Goal: Find specific page/section: Find specific page/section

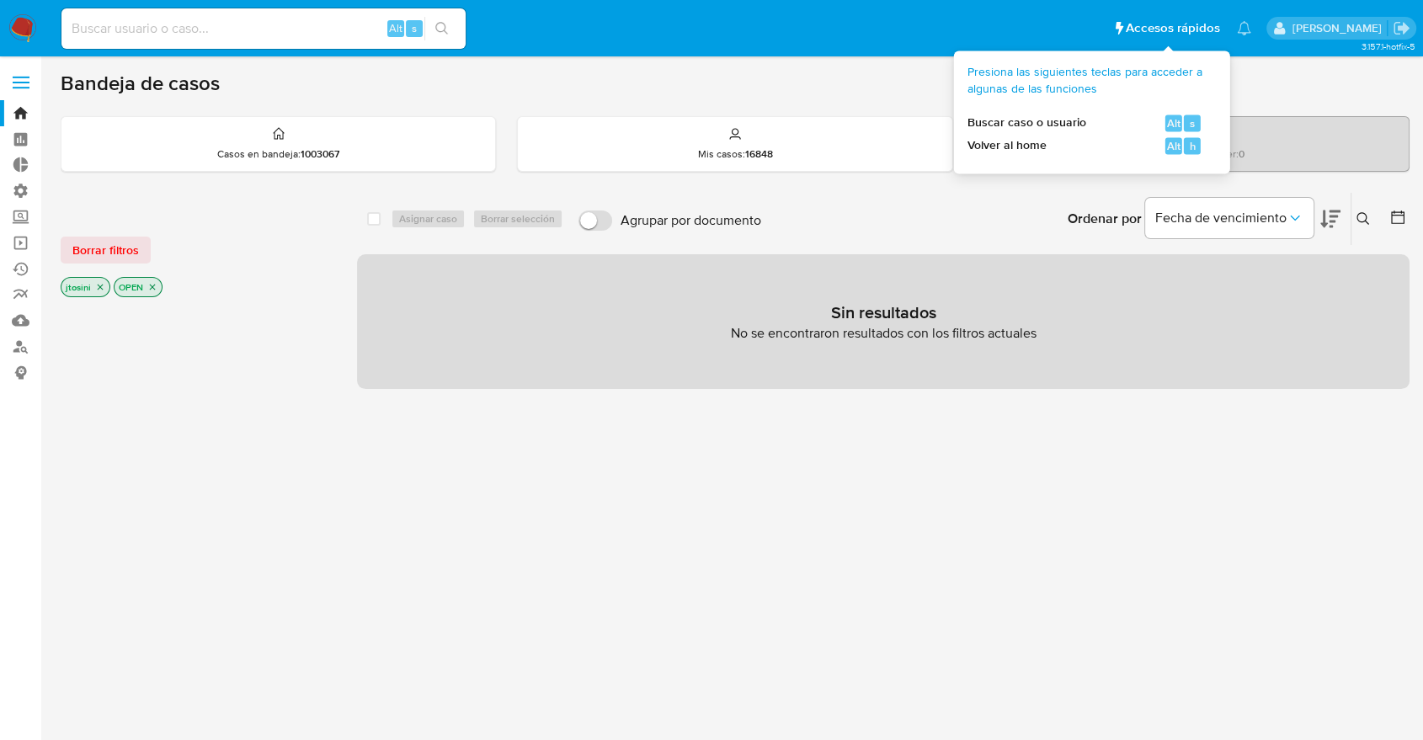
click at [1199, 29] on span "Accesos rápidos" at bounding box center [1173, 28] width 94 height 18
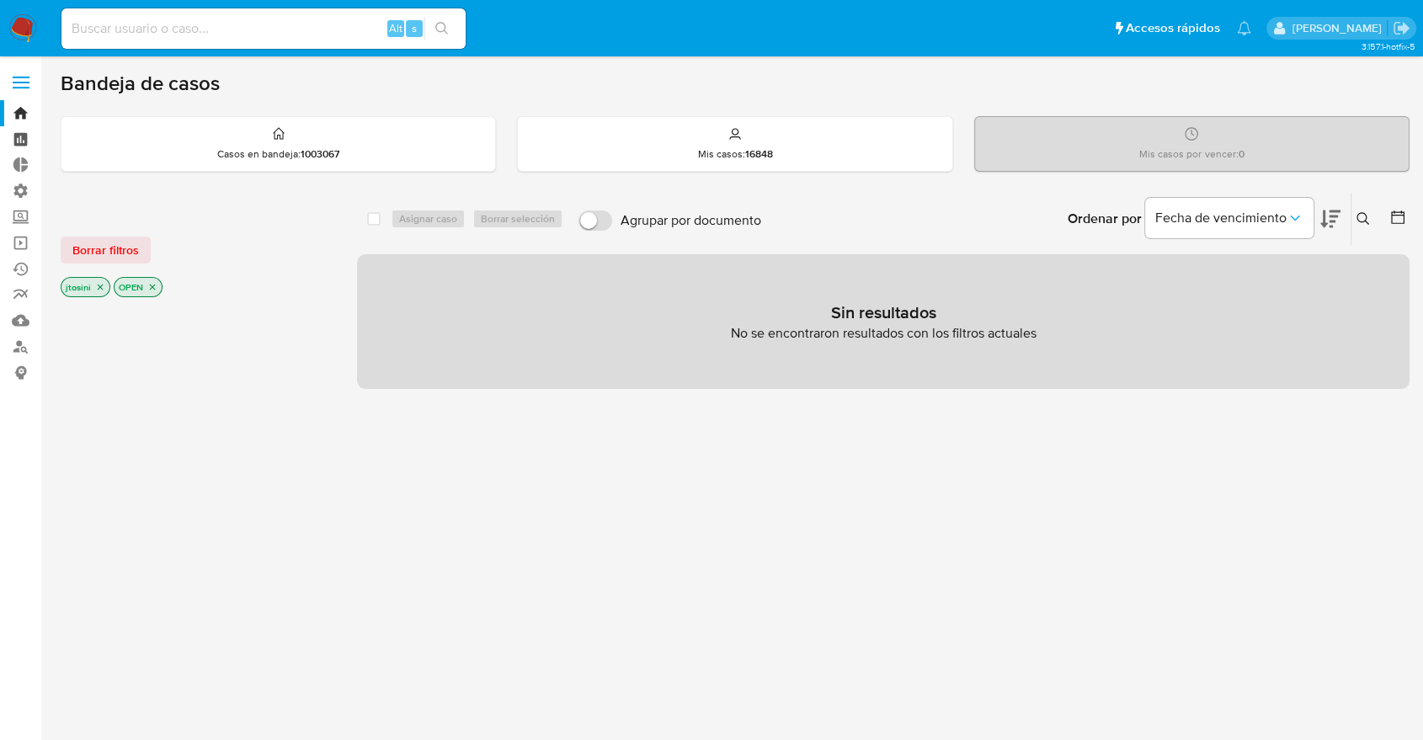
click at [7, 126] on link "Tablero" at bounding box center [100, 139] width 200 height 26
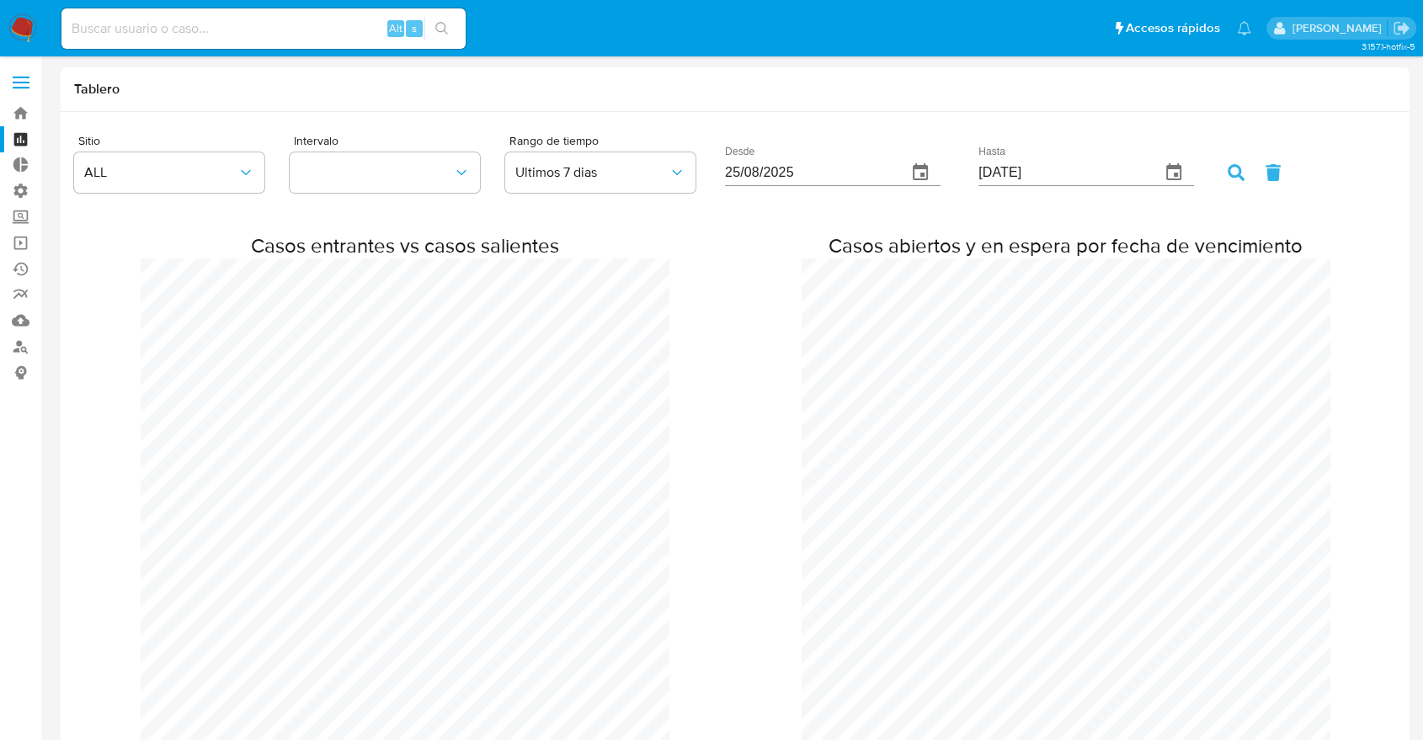
scroll to position [1391, 1423]
click at [13, 121] on link "Bandeja" at bounding box center [100, 113] width 200 height 26
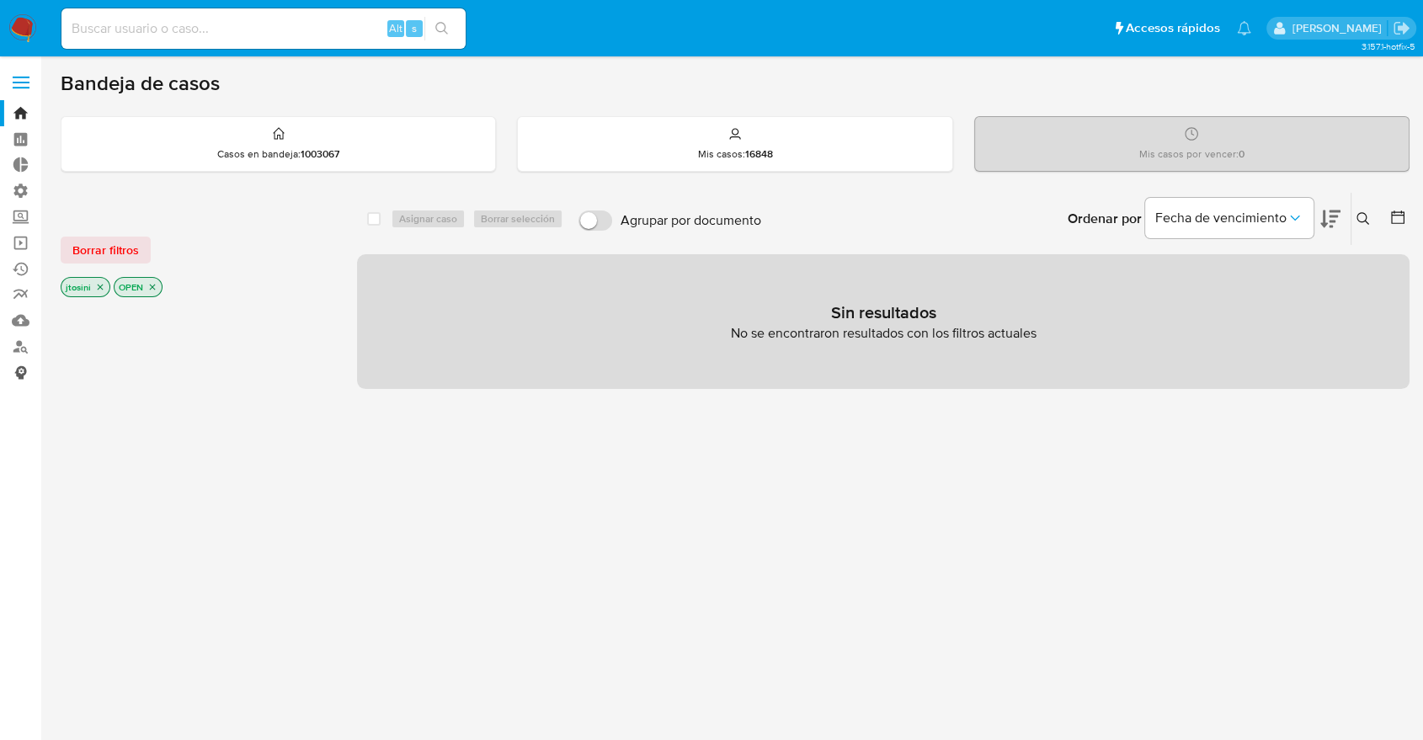
click at [21, 383] on link "Consolidado" at bounding box center [100, 373] width 200 height 26
click at [21, 376] on link "Consolidado" at bounding box center [100, 373] width 200 height 26
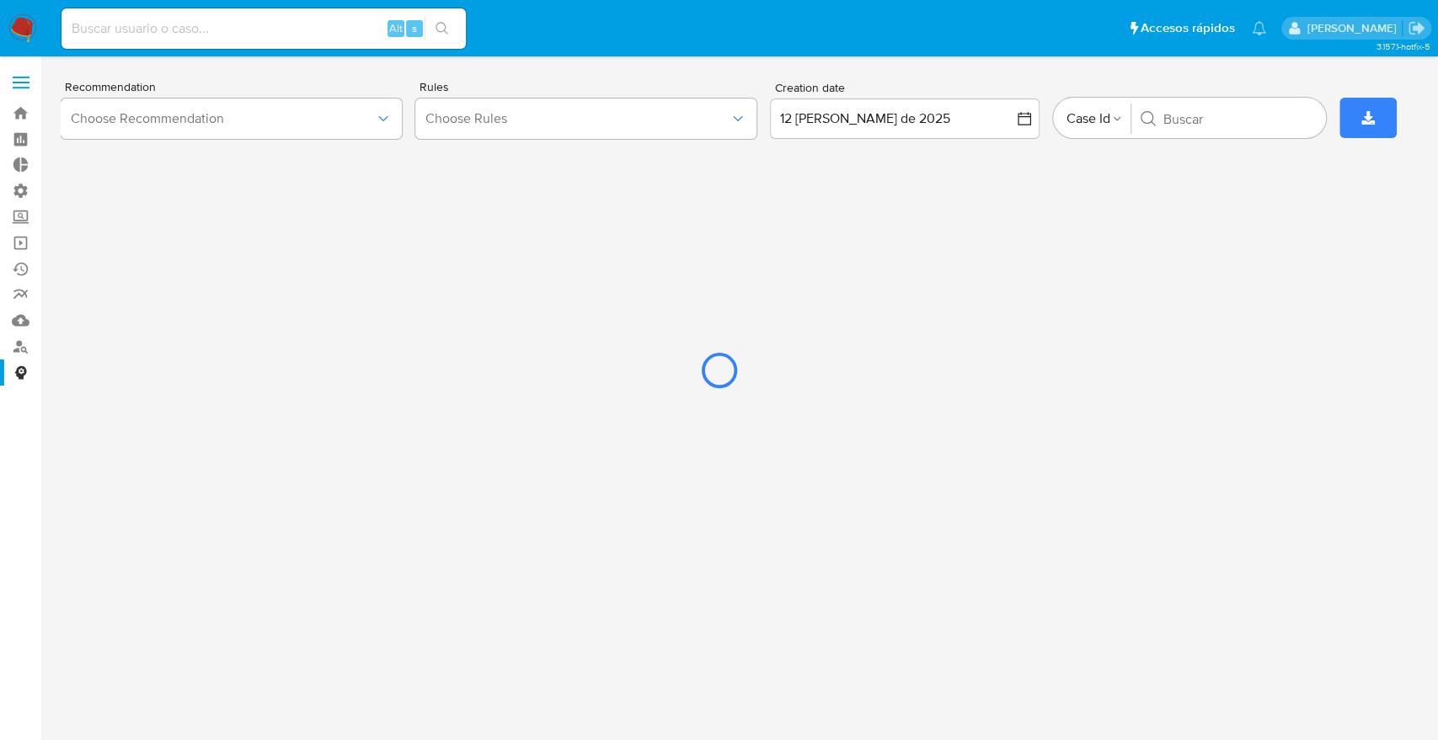
click at [29, 29] on div at bounding box center [719, 370] width 1438 height 740
